Goal: Information Seeking & Learning: Learn about a topic

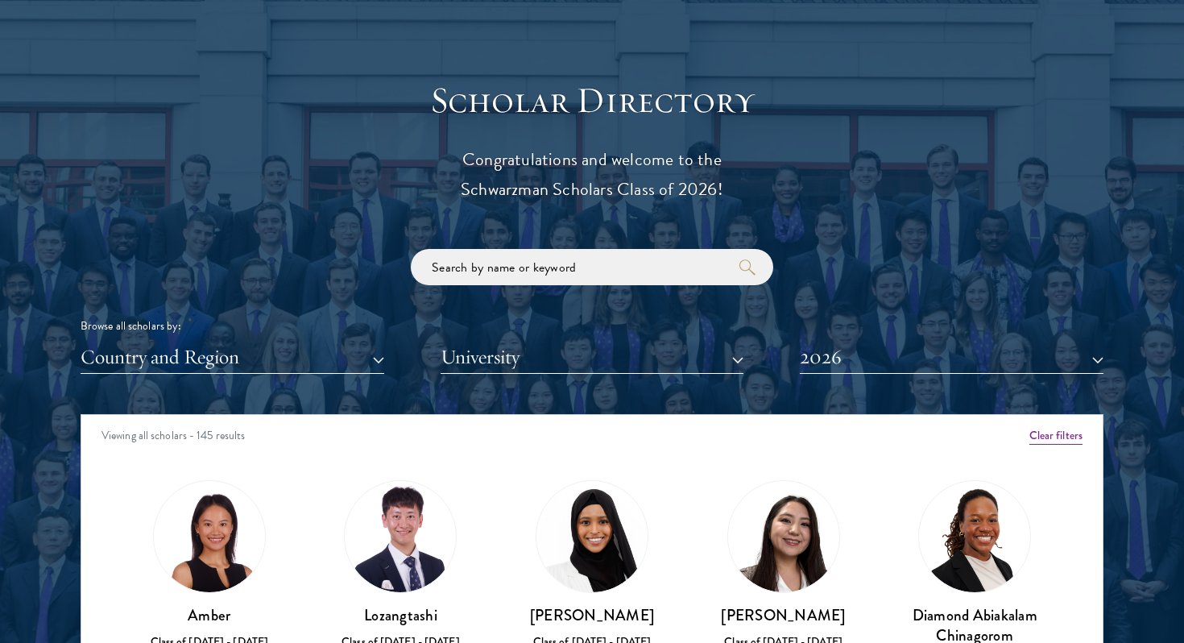
scroll to position [1826, 0]
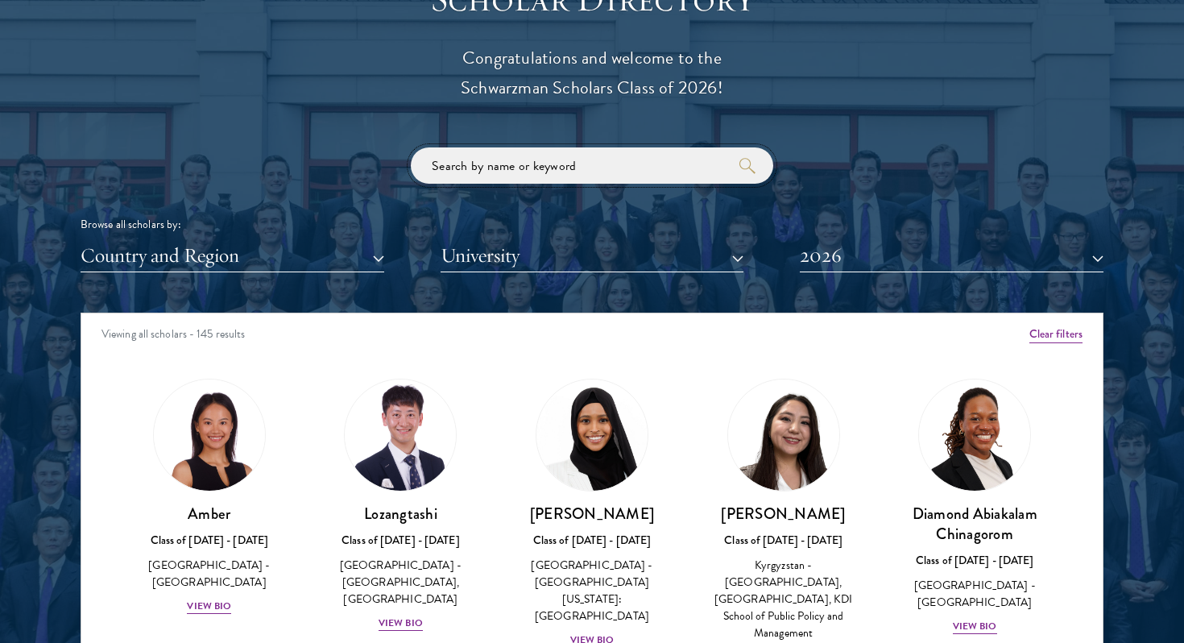
click at [441, 172] on input "search" at bounding box center [592, 165] width 362 height 36
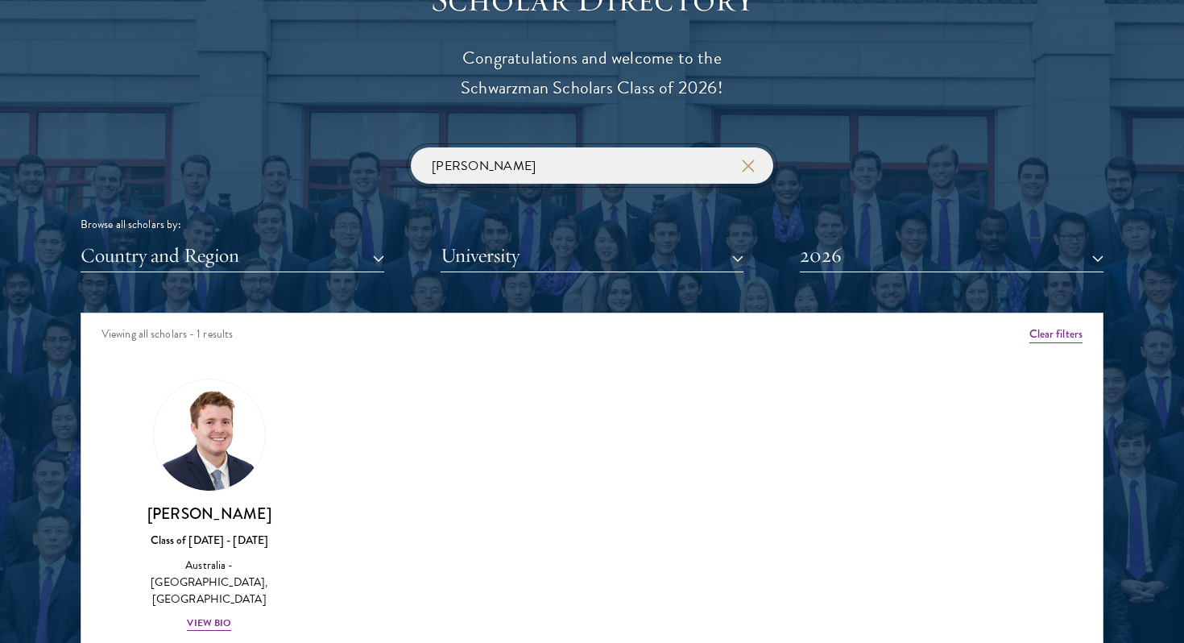
scroll to position [2018, 0]
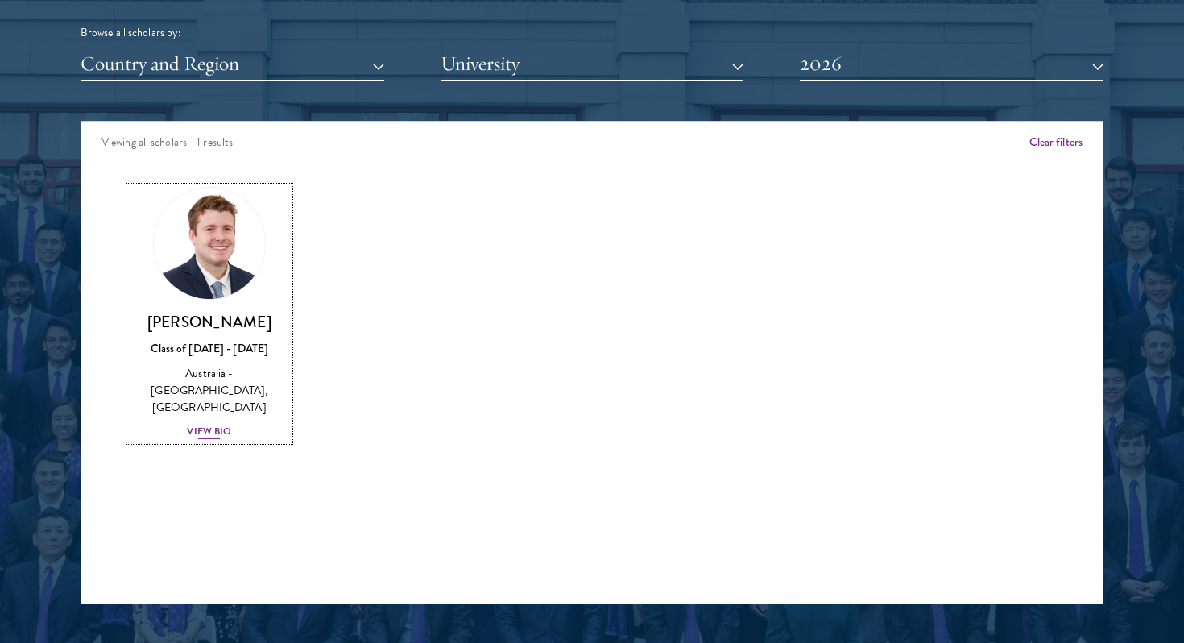
click at [209, 424] on div "View Bio" at bounding box center [209, 431] width 44 height 15
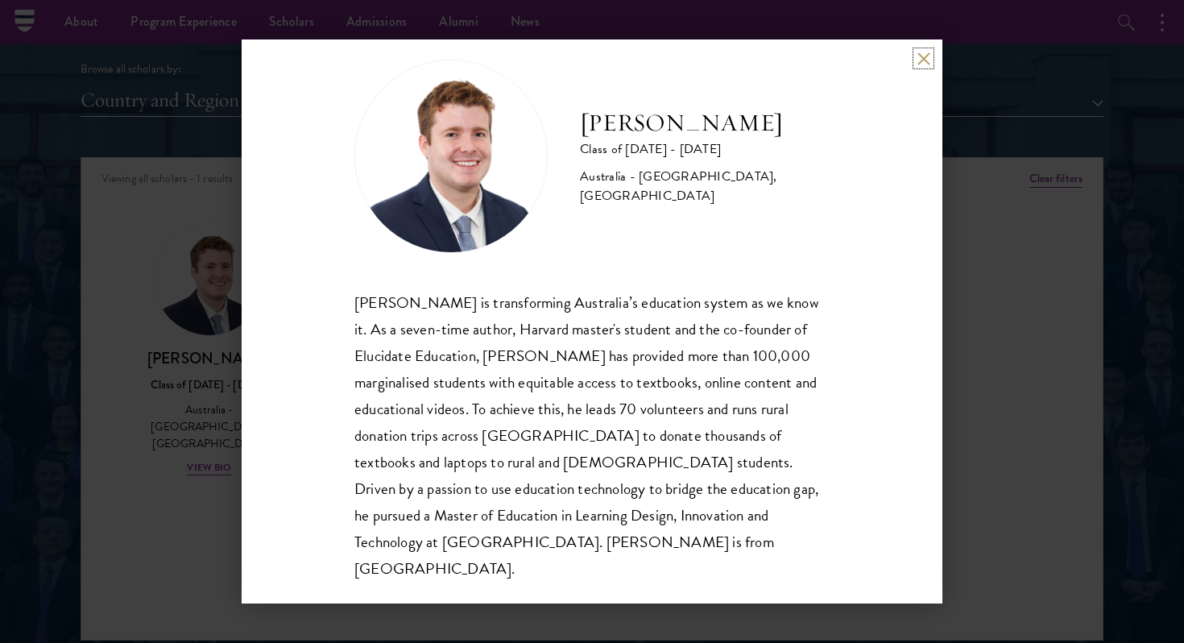
scroll to position [1980, 0]
click at [923, 51] on div "[PERSON_NAME] Class of [DATE] - [DATE] [GEOGRAPHIC_DATA] - [GEOGRAPHIC_DATA], […" at bounding box center [592, 321] width 701 height 564
click at [921, 61] on button at bounding box center [924, 59] width 14 height 14
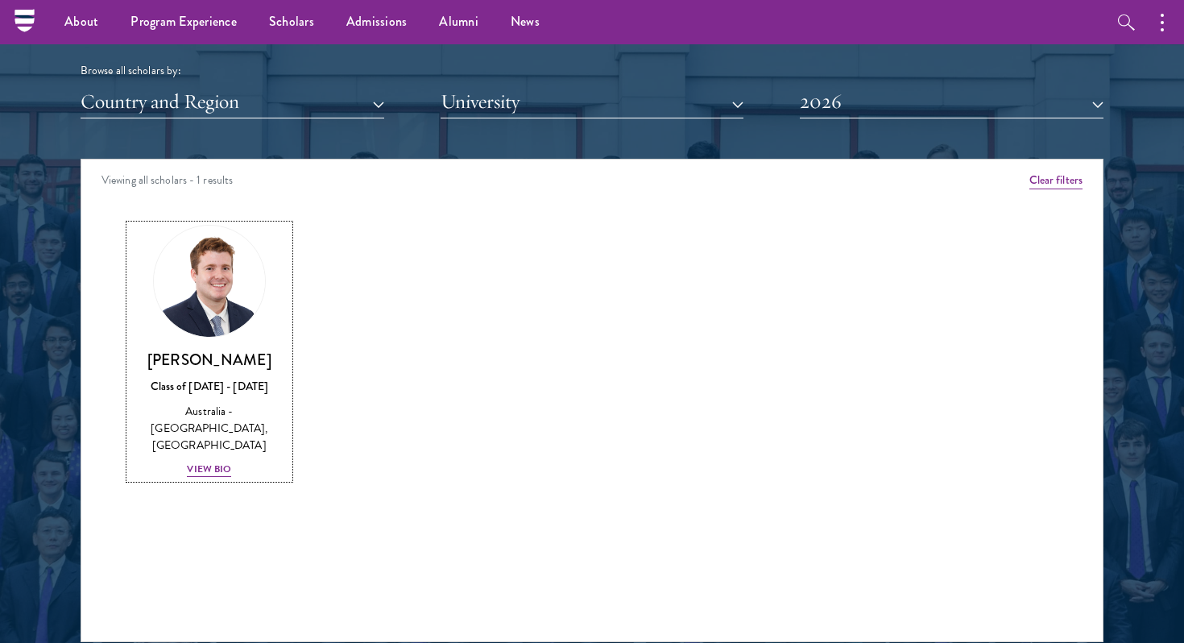
scroll to position [1804, 0]
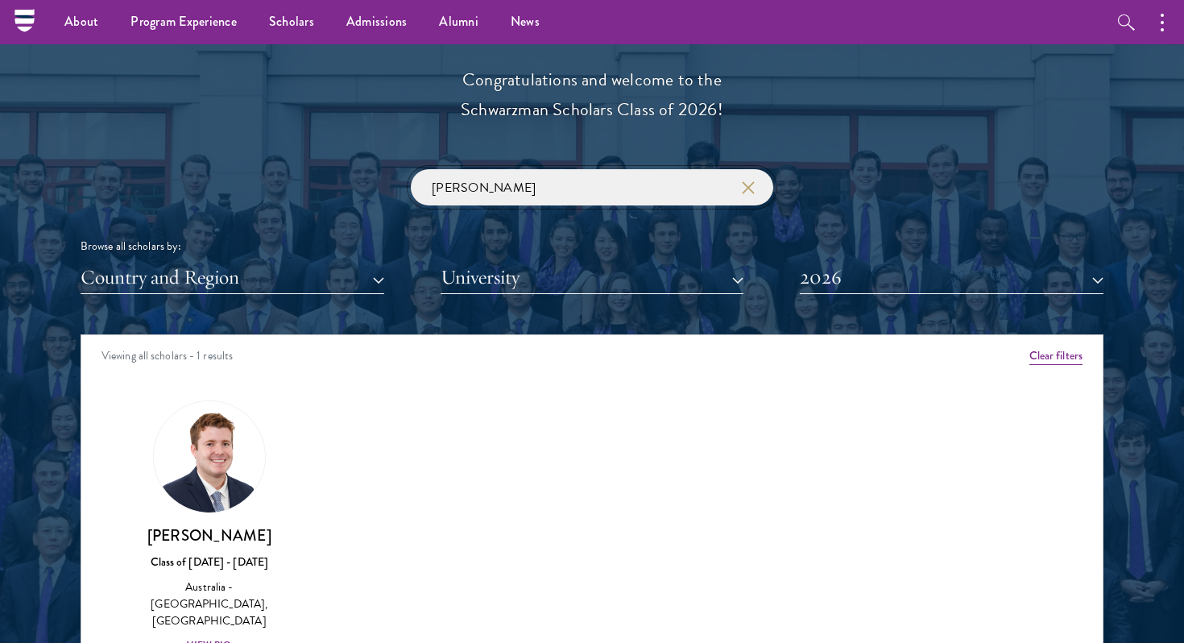
click at [478, 184] on input "[PERSON_NAME]" at bounding box center [592, 187] width 362 height 36
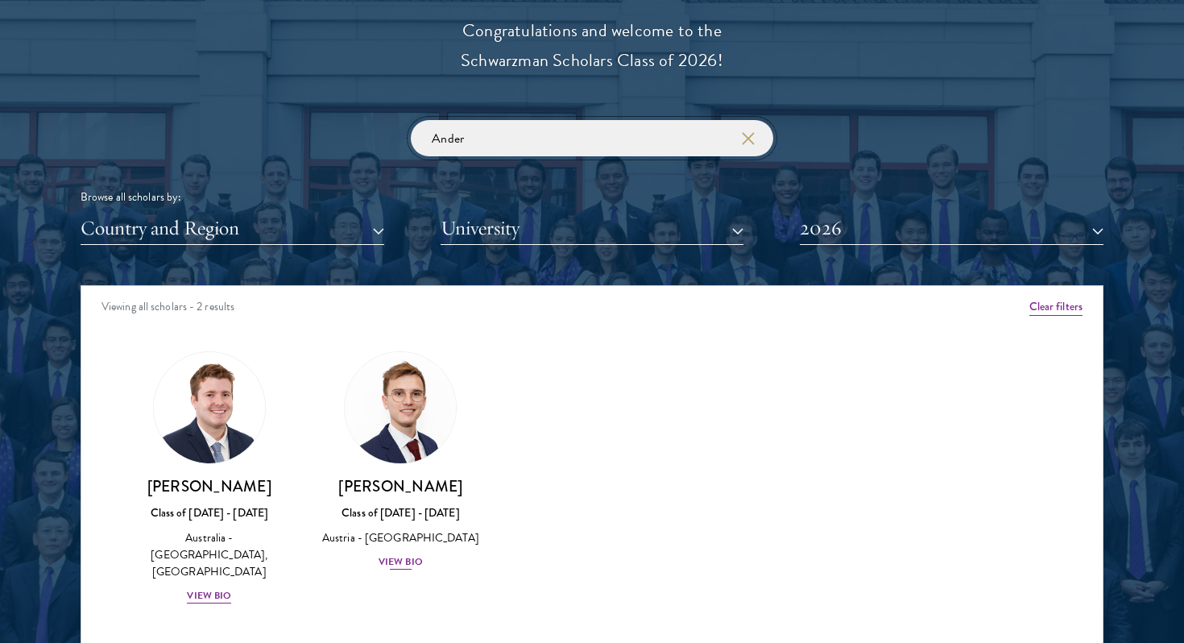
scroll to position [1860, 0]
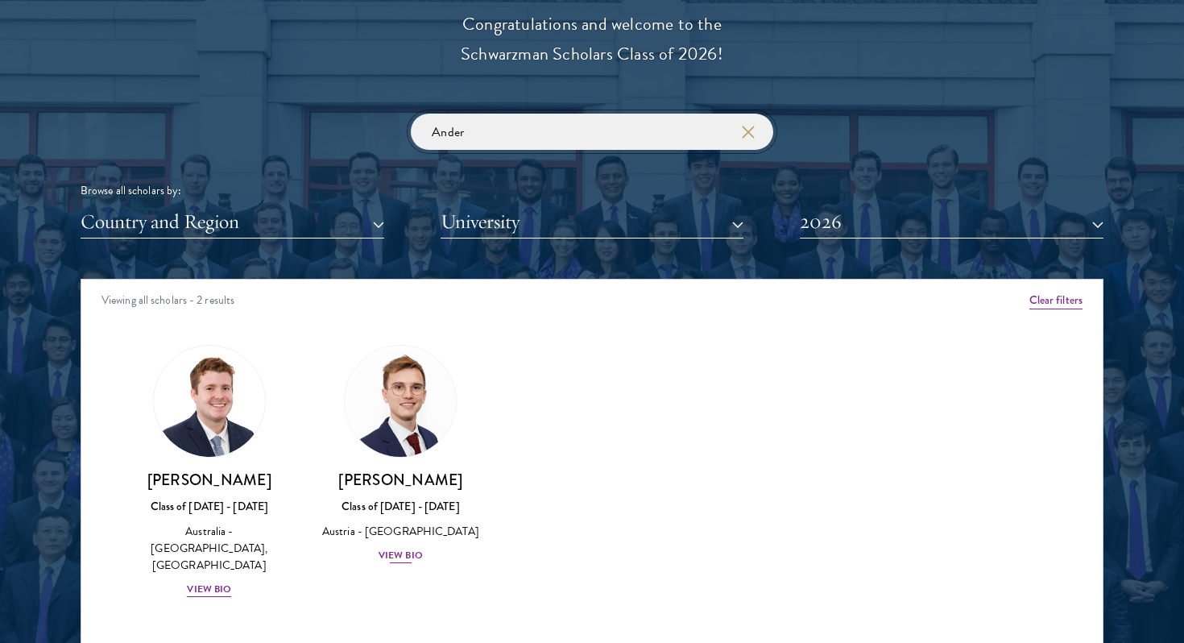
type input "Ander"
click at [387, 563] on div "View Bio" at bounding box center [401, 555] width 44 height 15
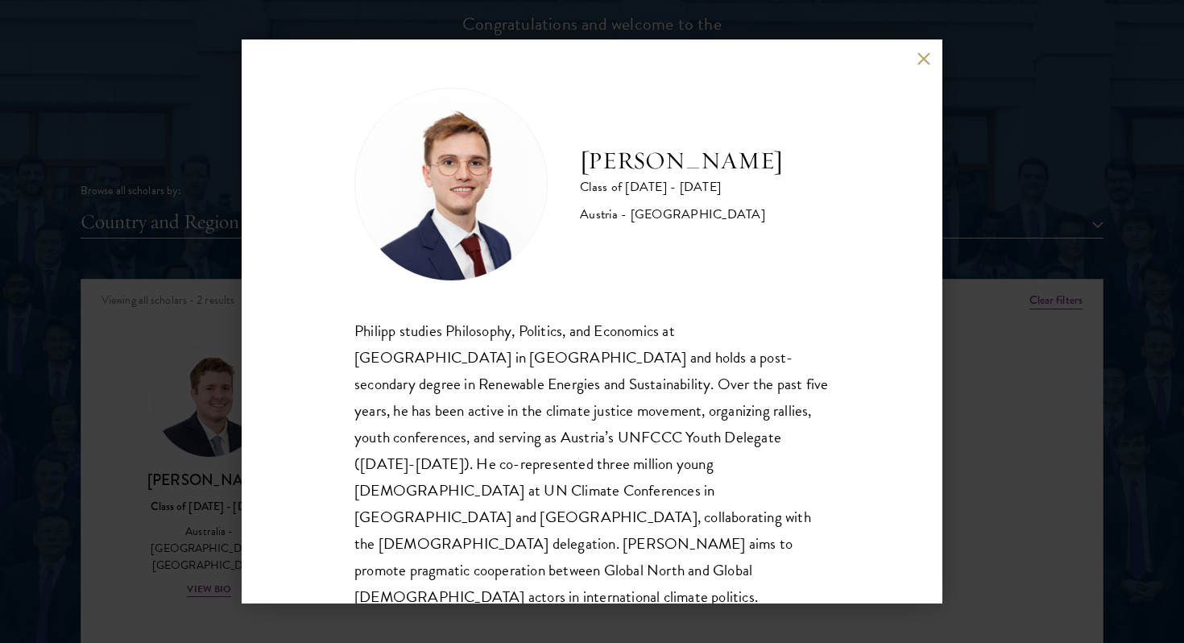
scroll to position [2, 0]
click at [955, 453] on div "[PERSON_NAME] Class of [DATE] - [DATE] [GEOGRAPHIC_DATA] - [GEOGRAPHIC_DATA] [P…" at bounding box center [592, 321] width 1184 height 643
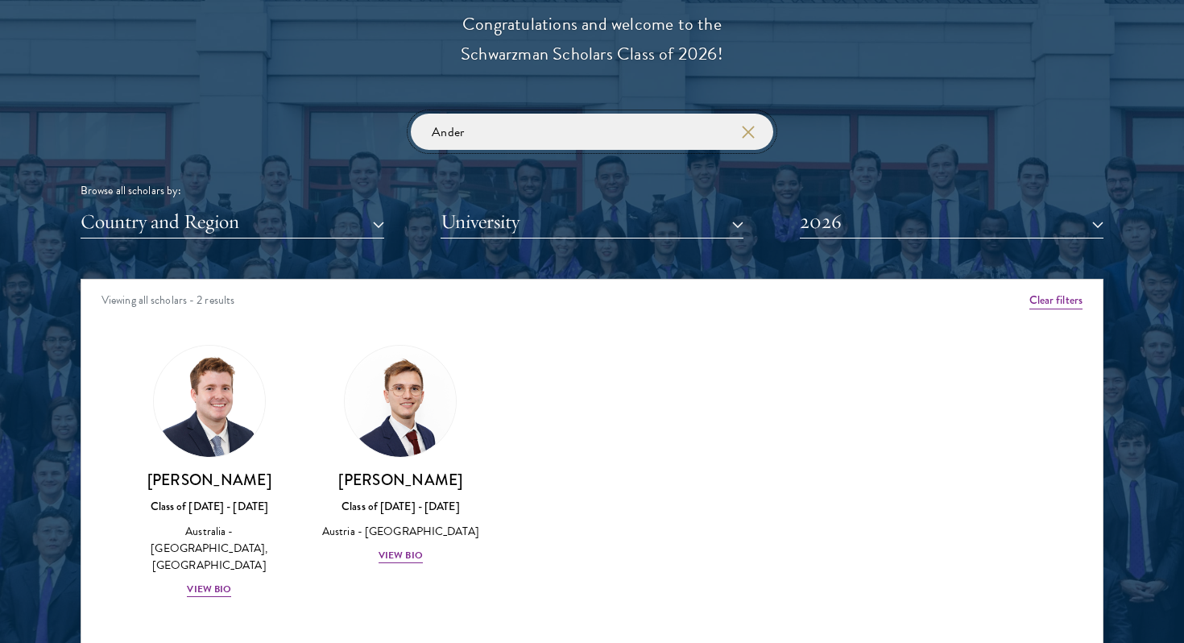
click at [748, 122] on input "Ander" at bounding box center [592, 132] width 362 height 36
click at [748, 131] on icon "button" at bounding box center [748, 132] width 13 height 13
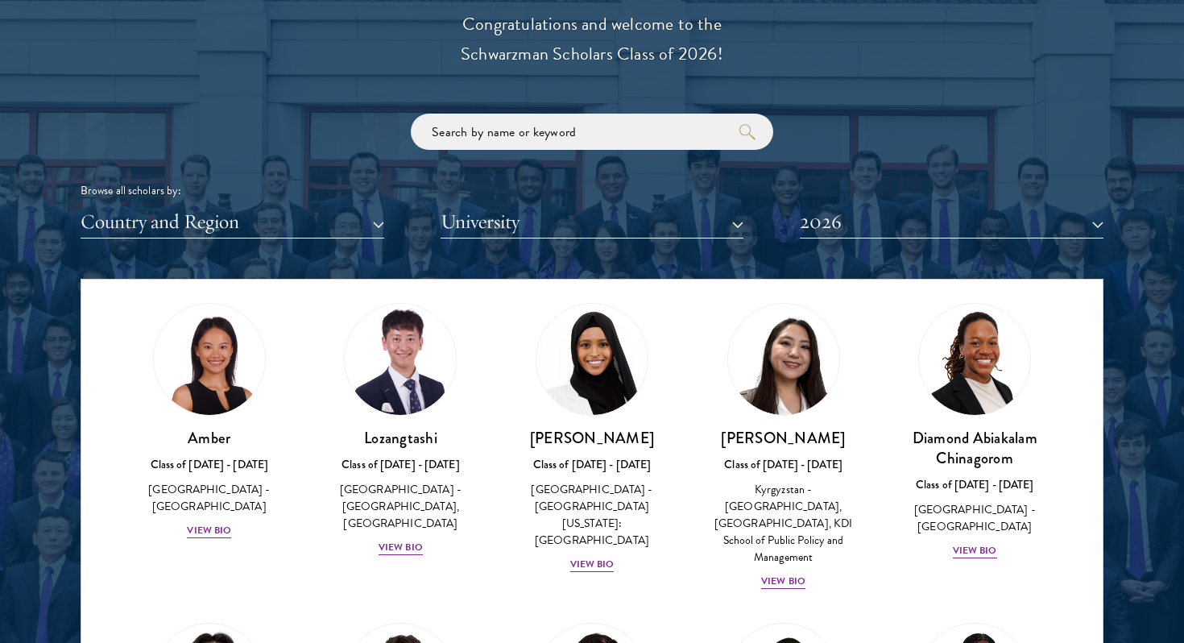
scroll to position [372, 0]
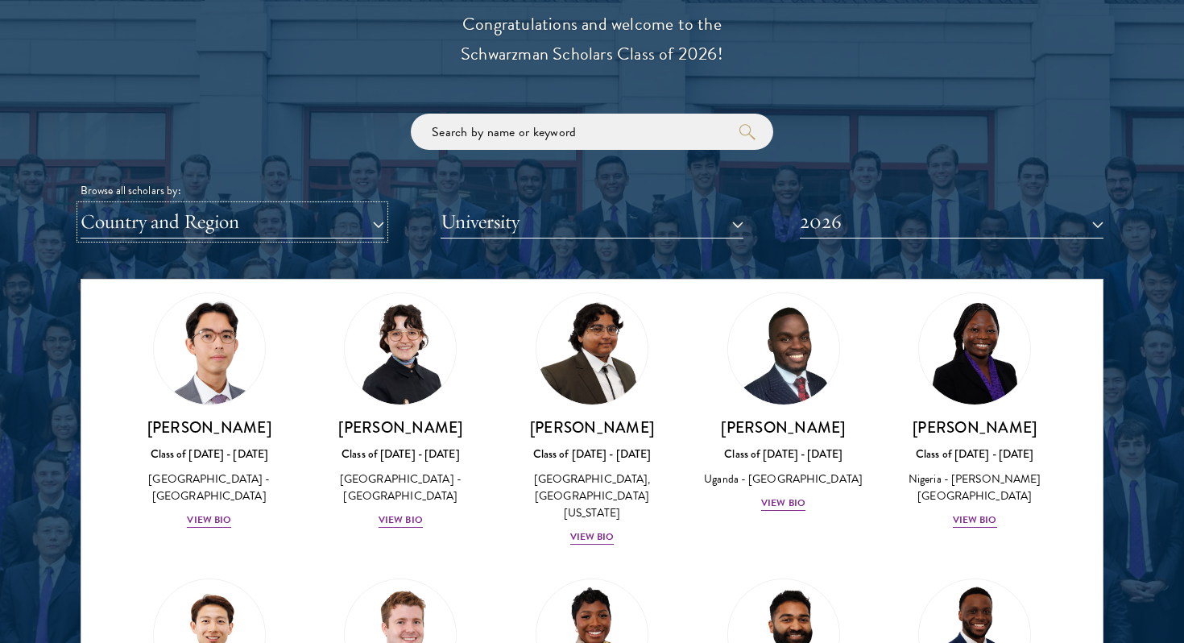
click at [329, 232] on button "Country and Region" at bounding box center [233, 221] width 304 height 33
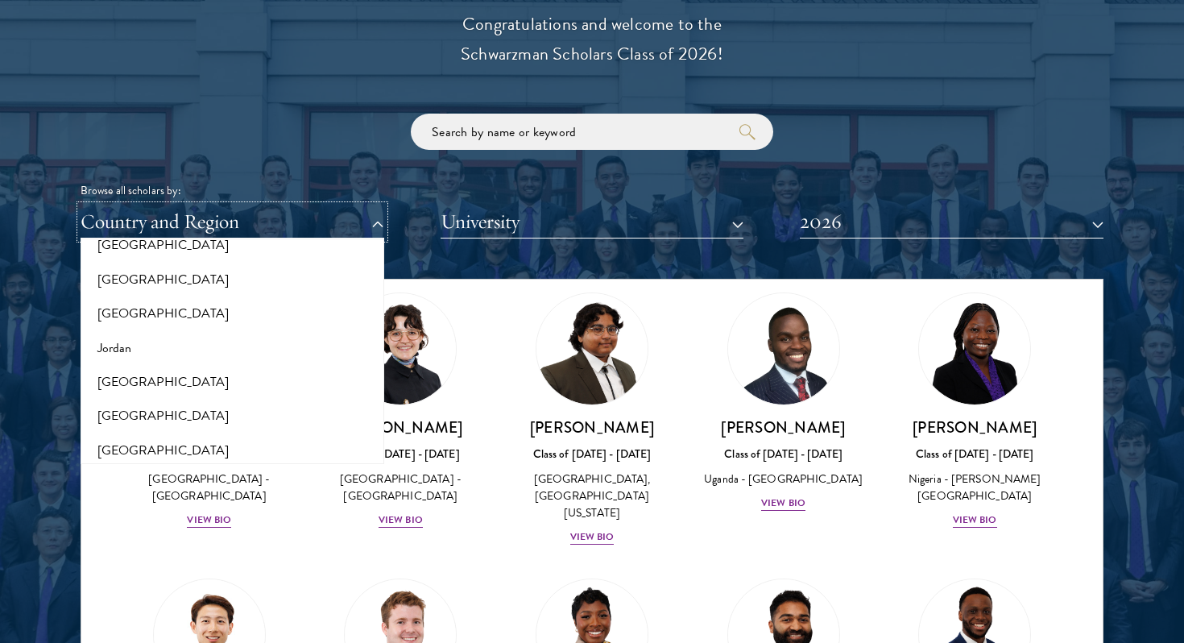
scroll to position [1738, 0]
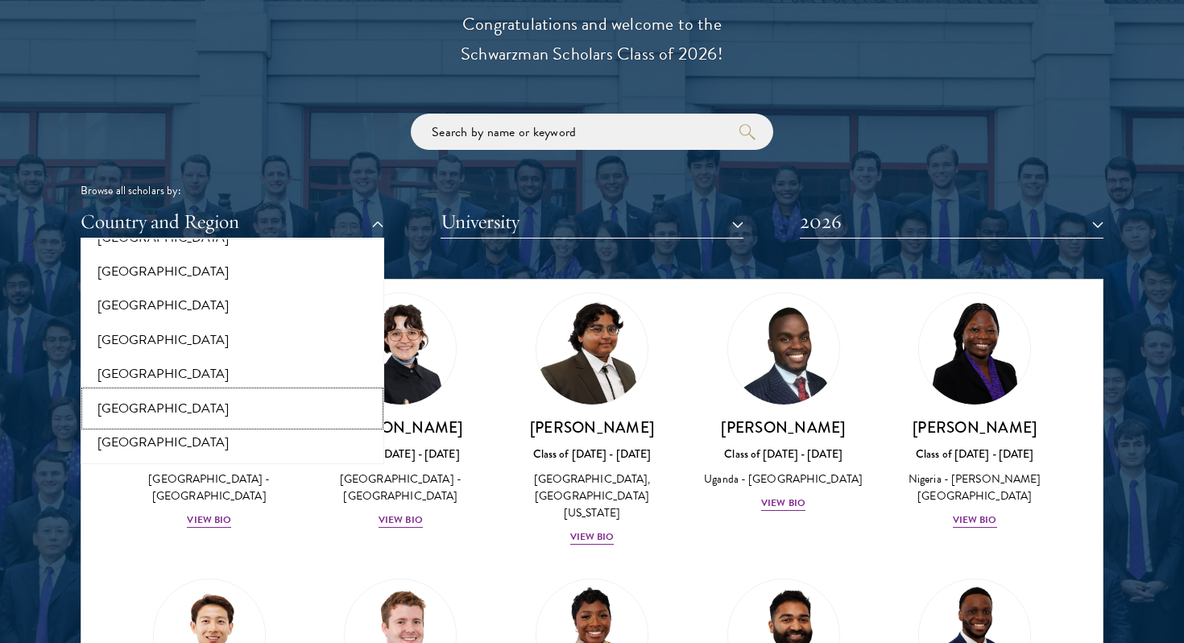
click at [301, 400] on button "[GEOGRAPHIC_DATA]" at bounding box center [232, 408] width 294 height 34
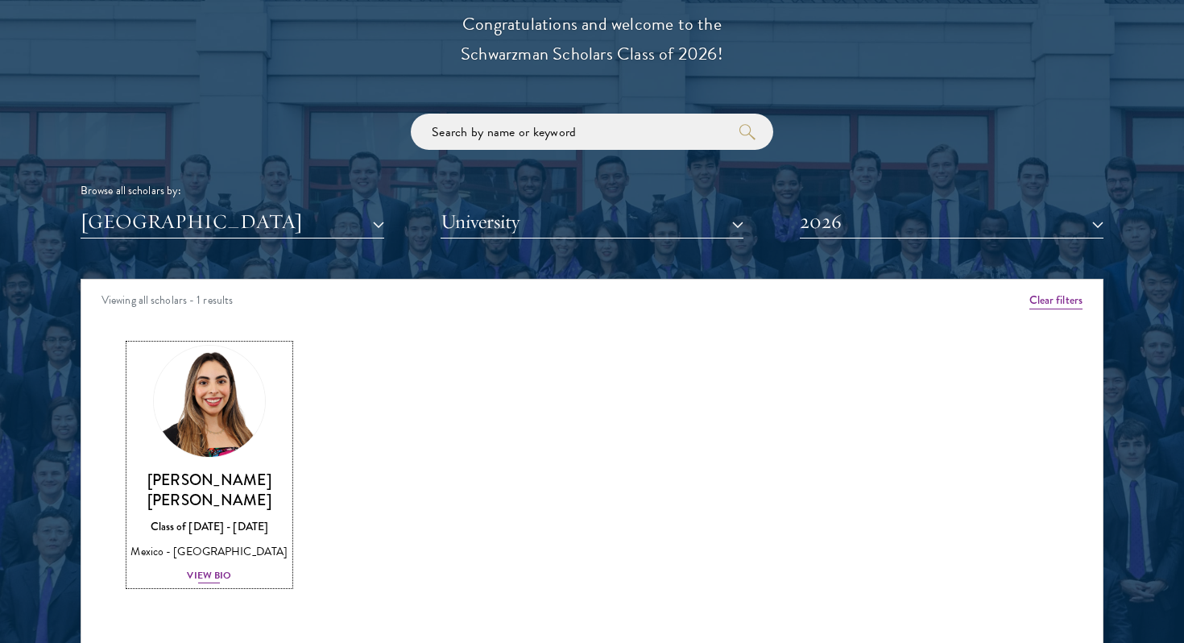
click at [224, 568] on div "View Bio" at bounding box center [209, 575] width 44 height 15
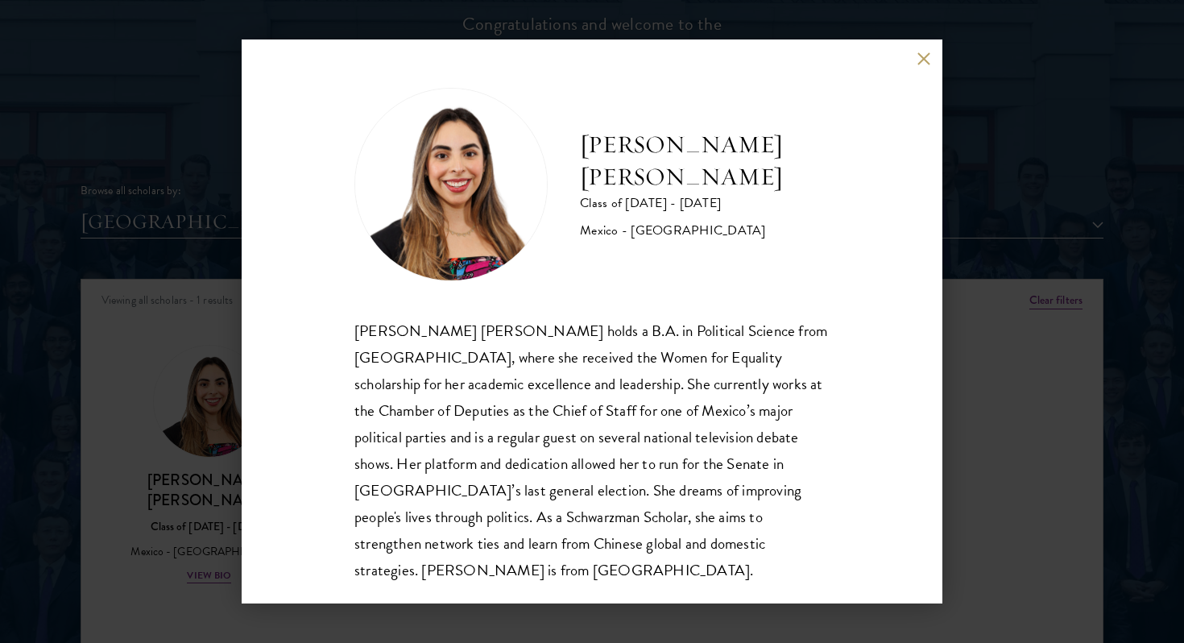
scroll to position [8, 0]
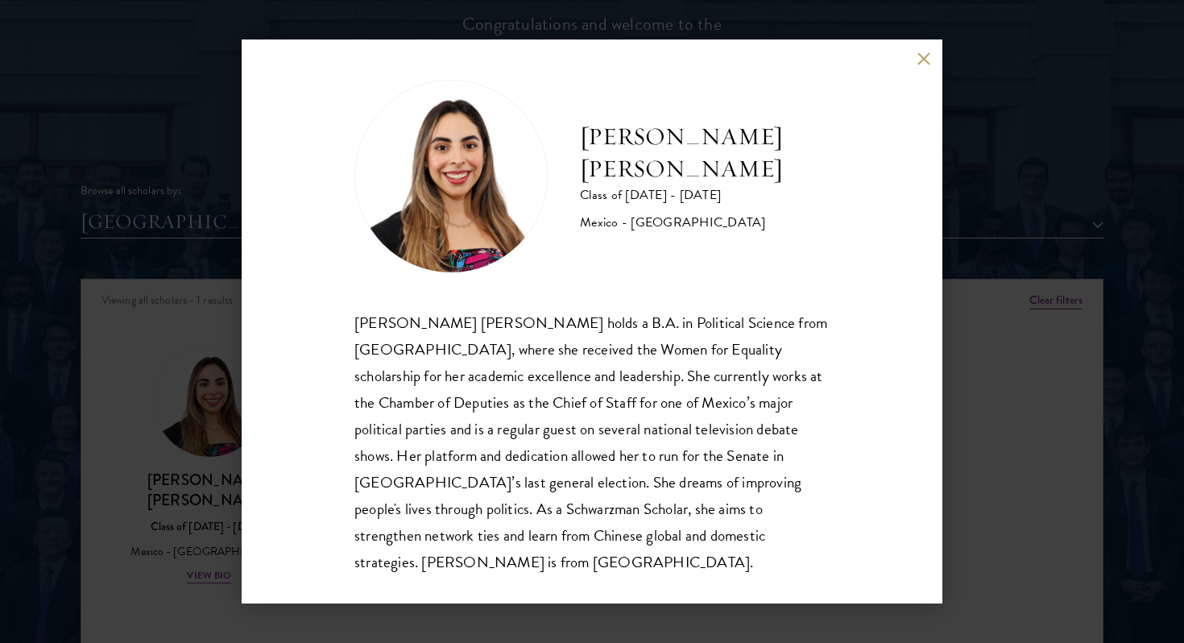
click at [1012, 367] on div "[PERSON_NAME] [PERSON_NAME] Class of [DATE] - [DATE] [GEOGRAPHIC_DATA] - [GEOGR…" at bounding box center [592, 321] width 1184 height 643
